Goal: Obtain resource: Download file/media

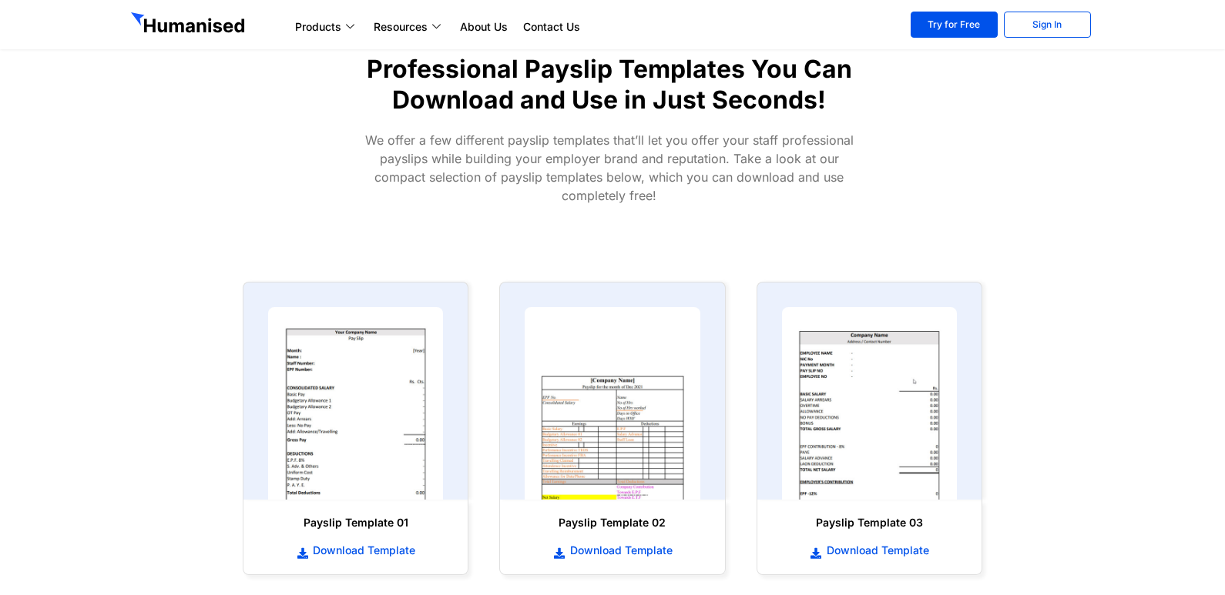
scroll to position [539, 0]
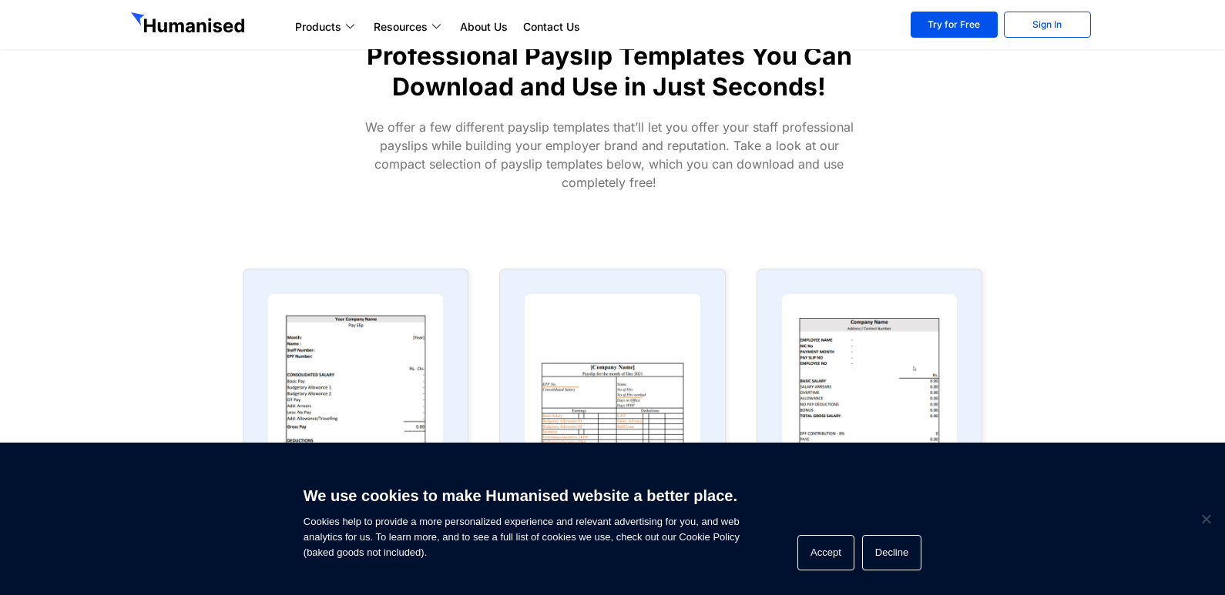
click at [173, 229] on section "Professional Payslip Templates You Can Download and Use in Just Seconds! We off…" at bounding box center [612, 97] width 1225 height 313
click at [1205, 522] on span "Cookie Notice" at bounding box center [1205, 519] width 15 height 15
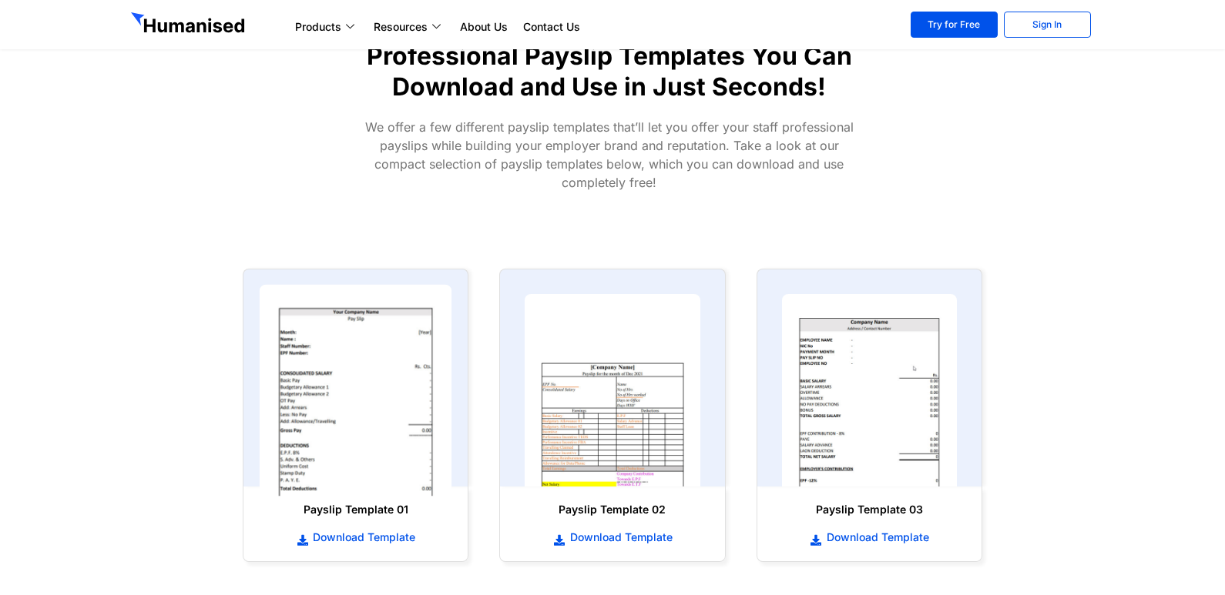
click at [344, 414] on img at bounding box center [356, 391] width 193 height 212
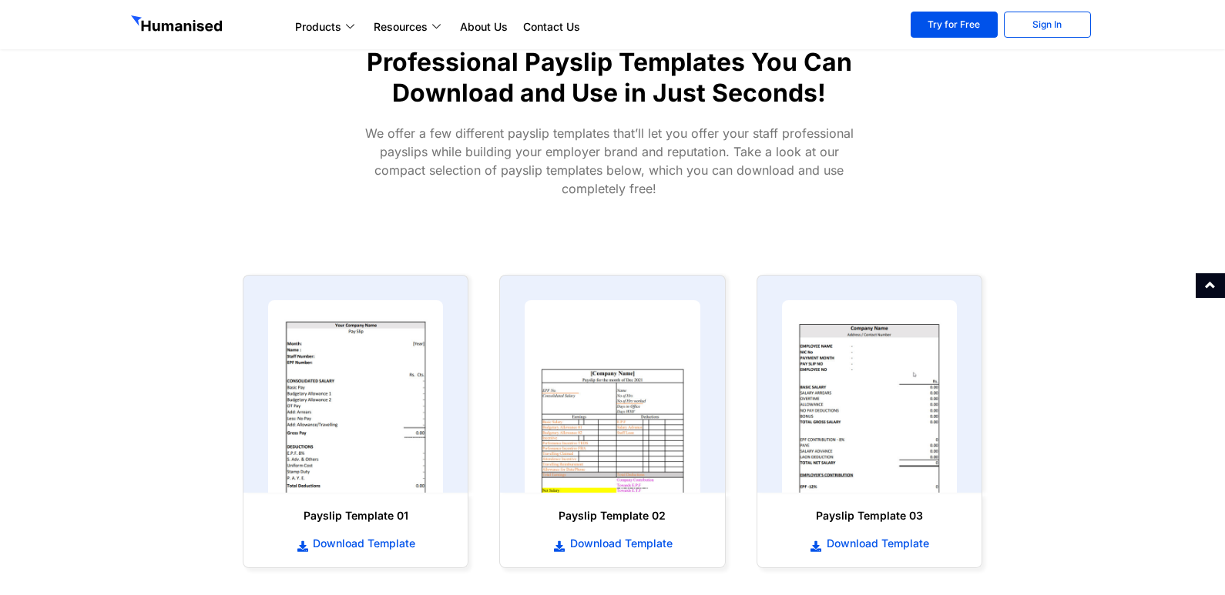
scroll to position [693, 0]
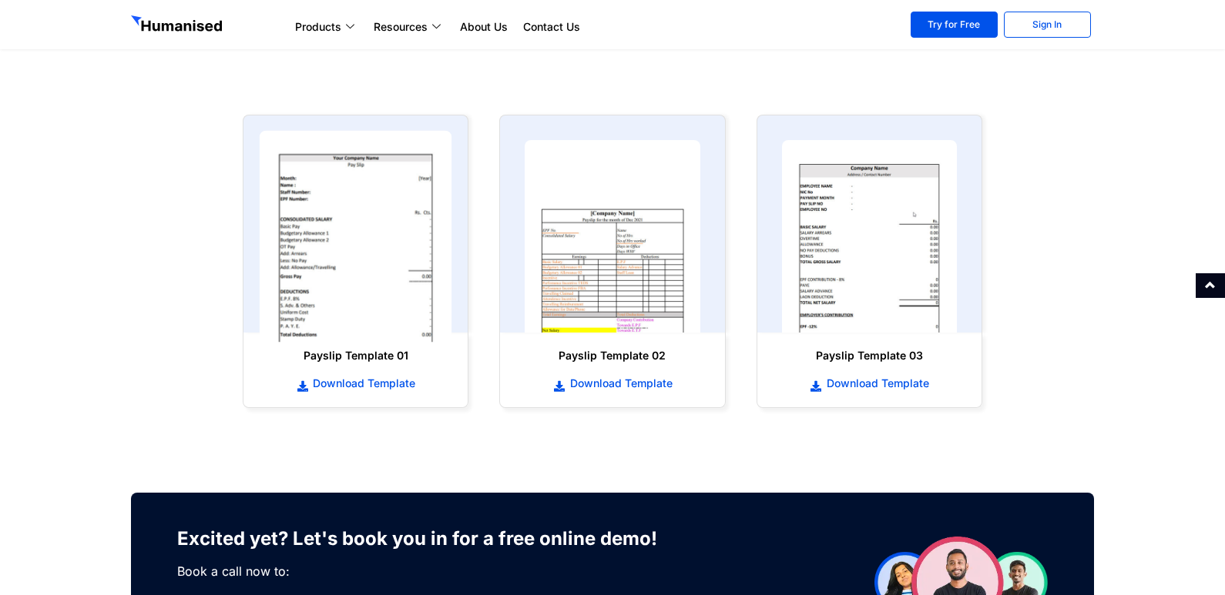
click at [365, 280] on img at bounding box center [356, 237] width 193 height 212
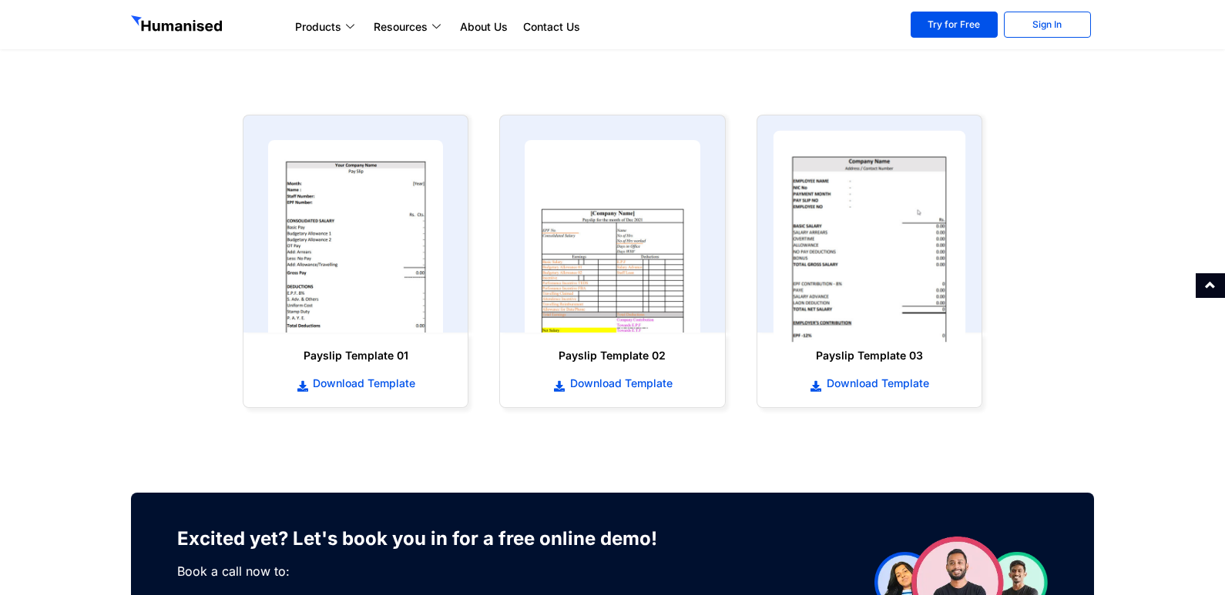
click at [892, 280] on img at bounding box center [869, 237] width 193 height 212
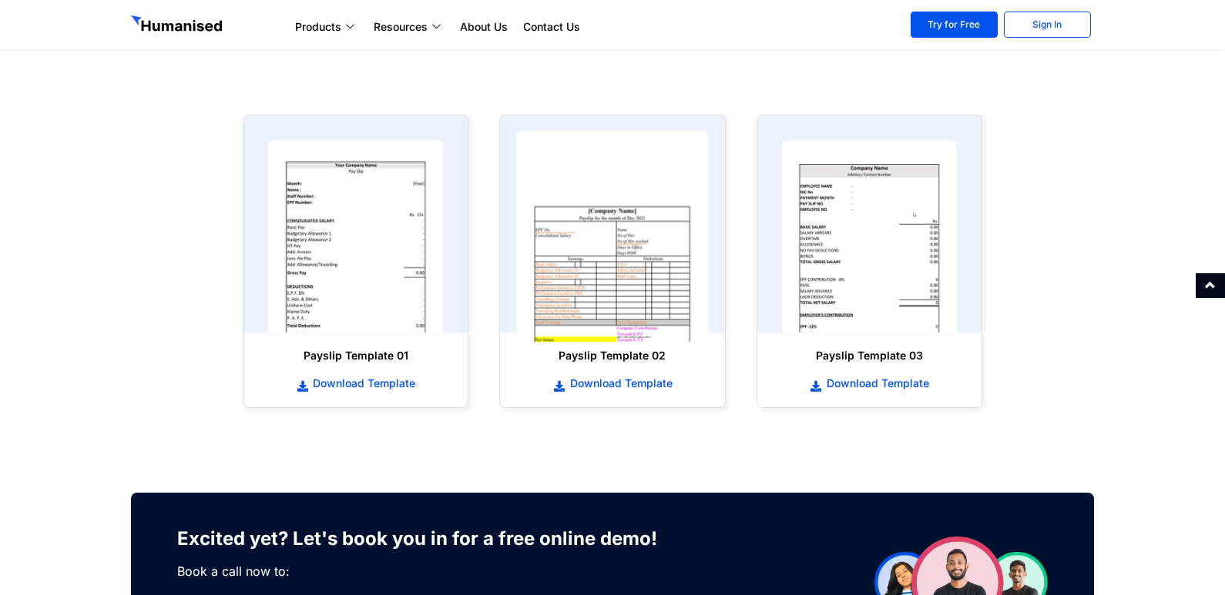
click at [531, 279] on img at bounding box center [612, 237] width 193 height 212
click at [547, 276] on img at bounding box center [612, 237] width 193 height 212
